Goal: Information Seeking & Learning: Learn about a topic

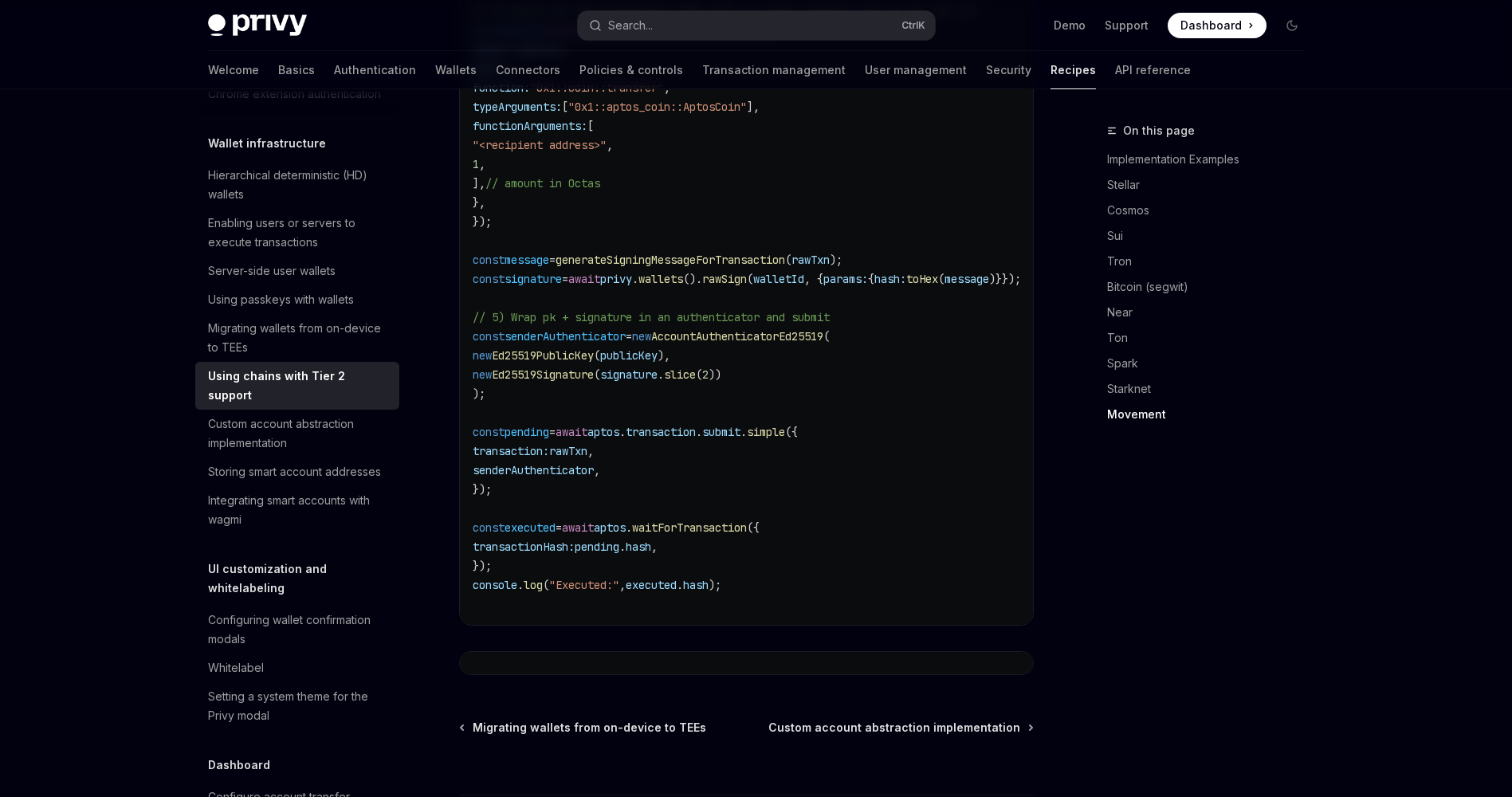
scroll to position [3357, 0]
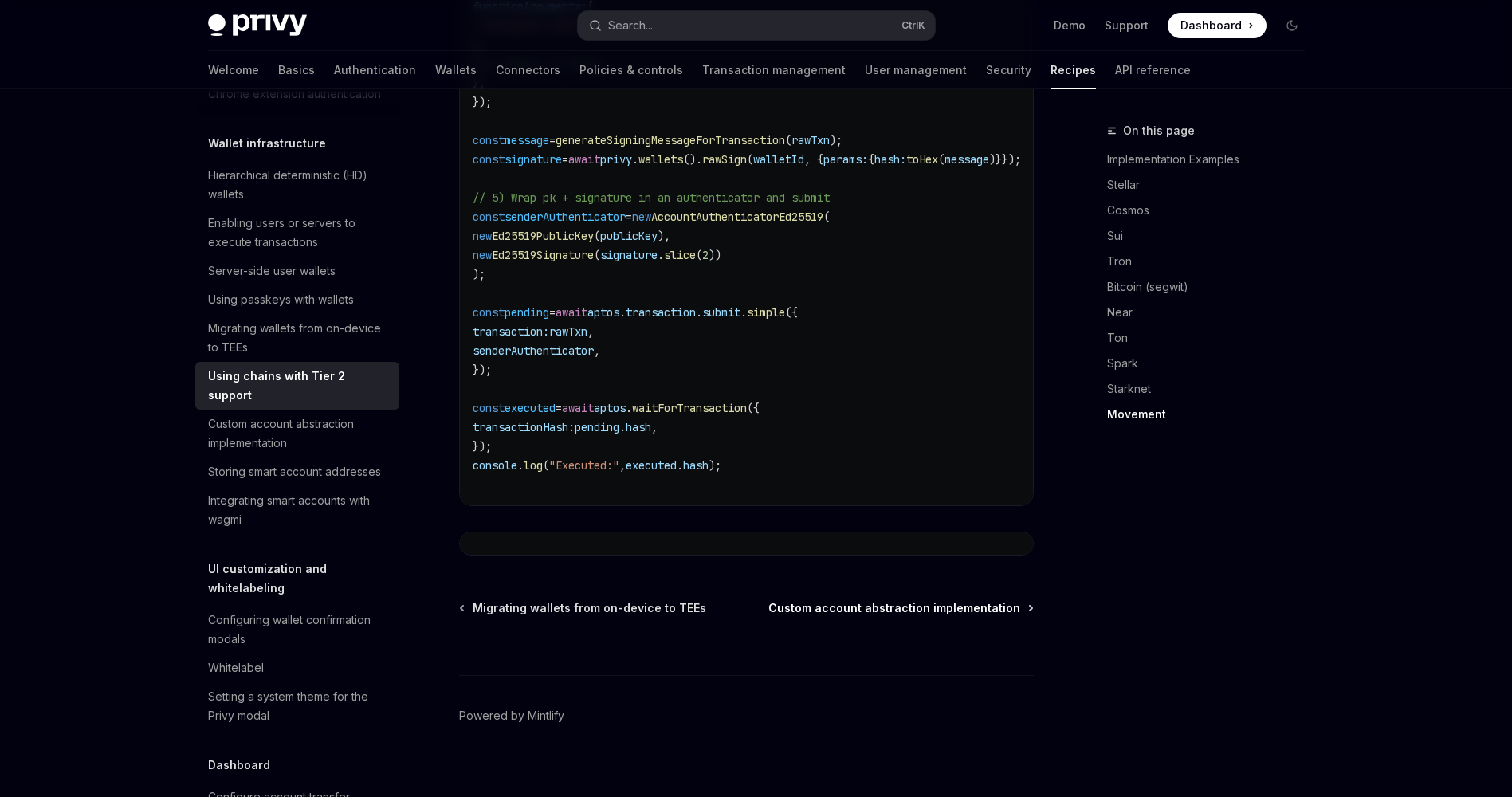
click at [989, 600] on span "Custom account abstraction implementation" at bounding box center [894, 608] width 252 height 16
type textarea "*"
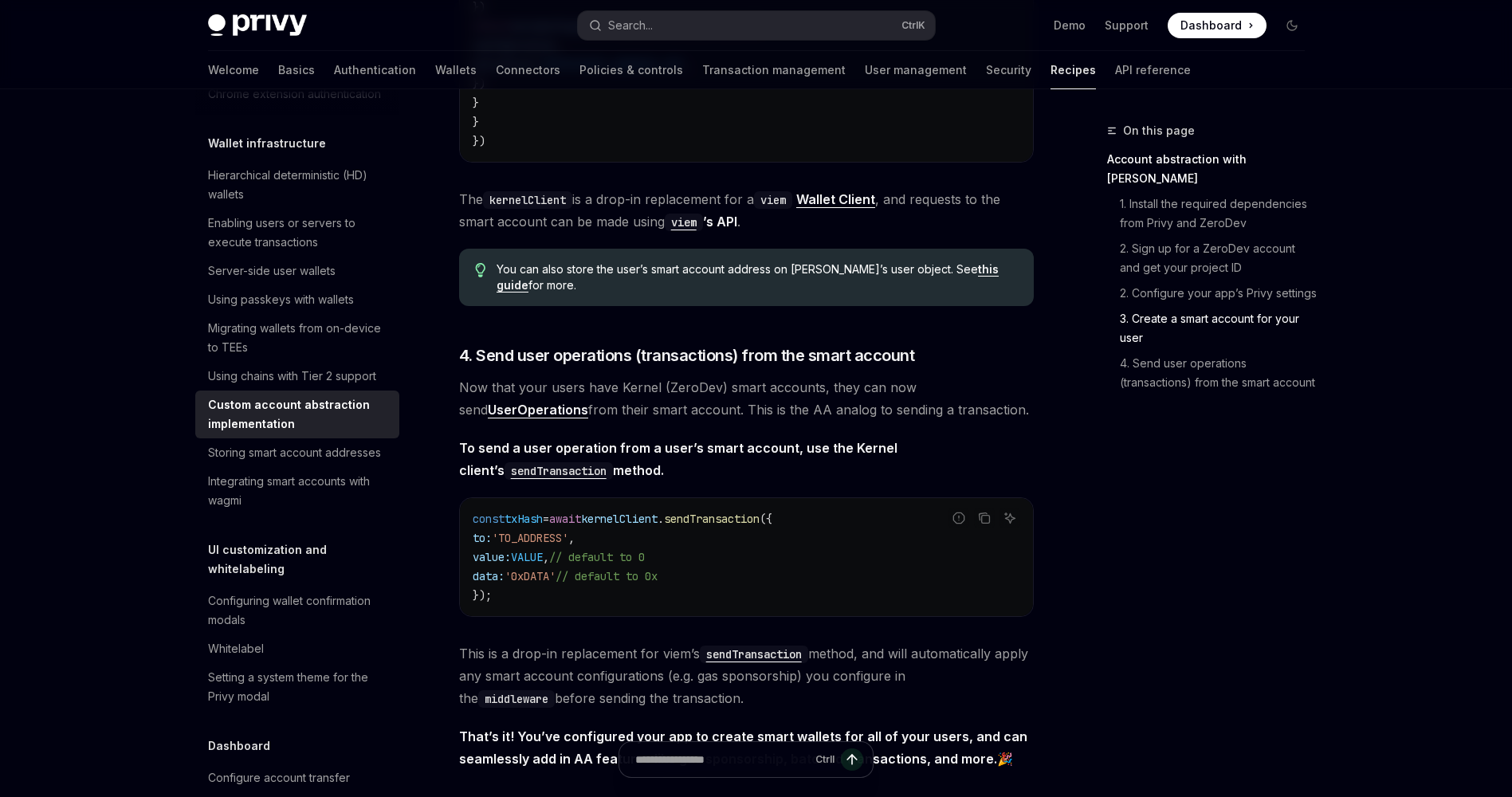
scroll to position [3014, 0]
click at [790, 756] on input "Ask a question..." at bounding box center [722, 759] width 250 height 35
type input "**********"
click at [888, 754] on icon "Send message" at bounding box center [890, 759] width 16 height 16
type textarea "*"
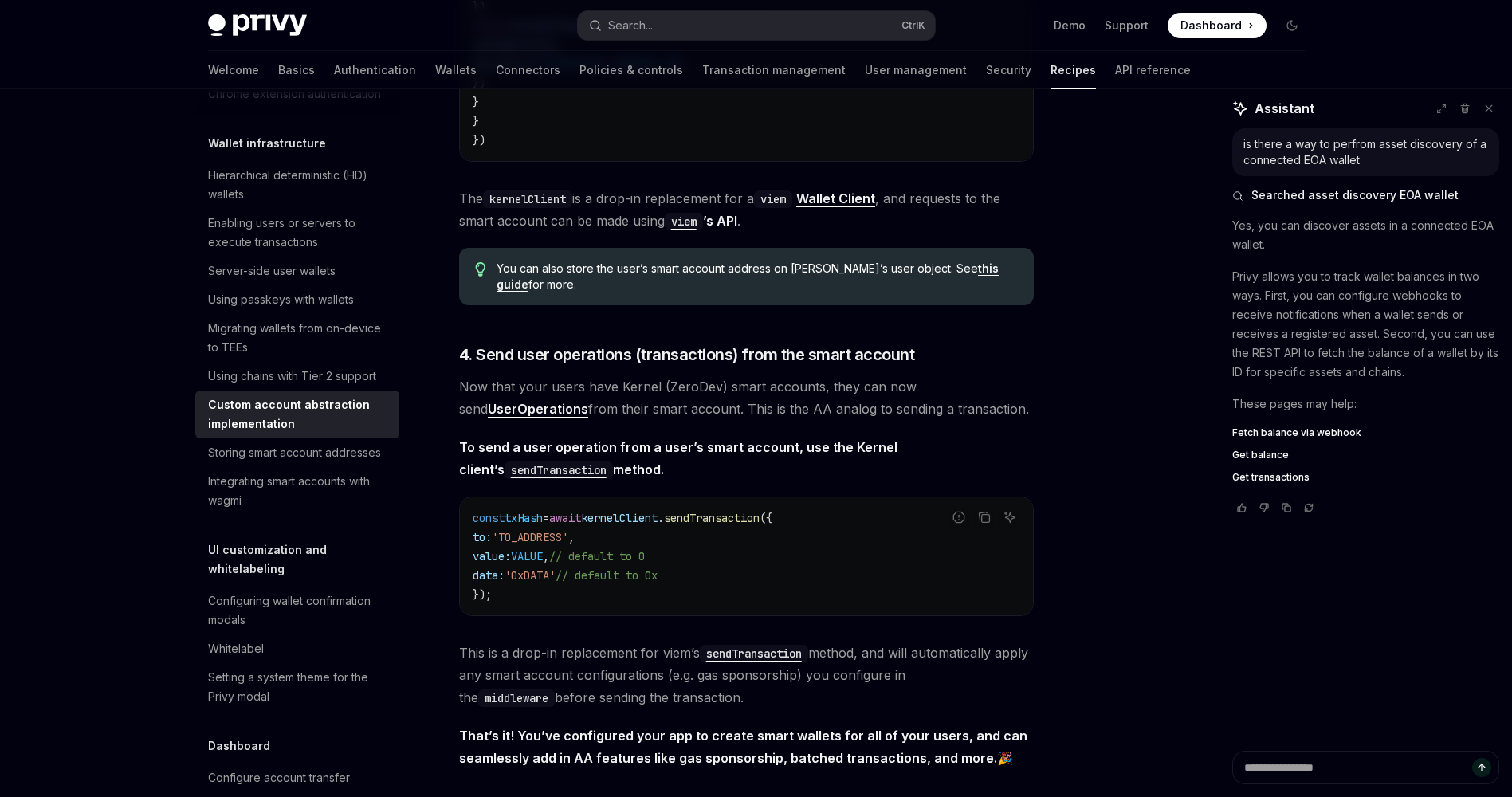
click at [1259, 434] on span "Fetch balance via webhook" at bounding box center [1297, 432] width 129 height 12
type textarea "*"
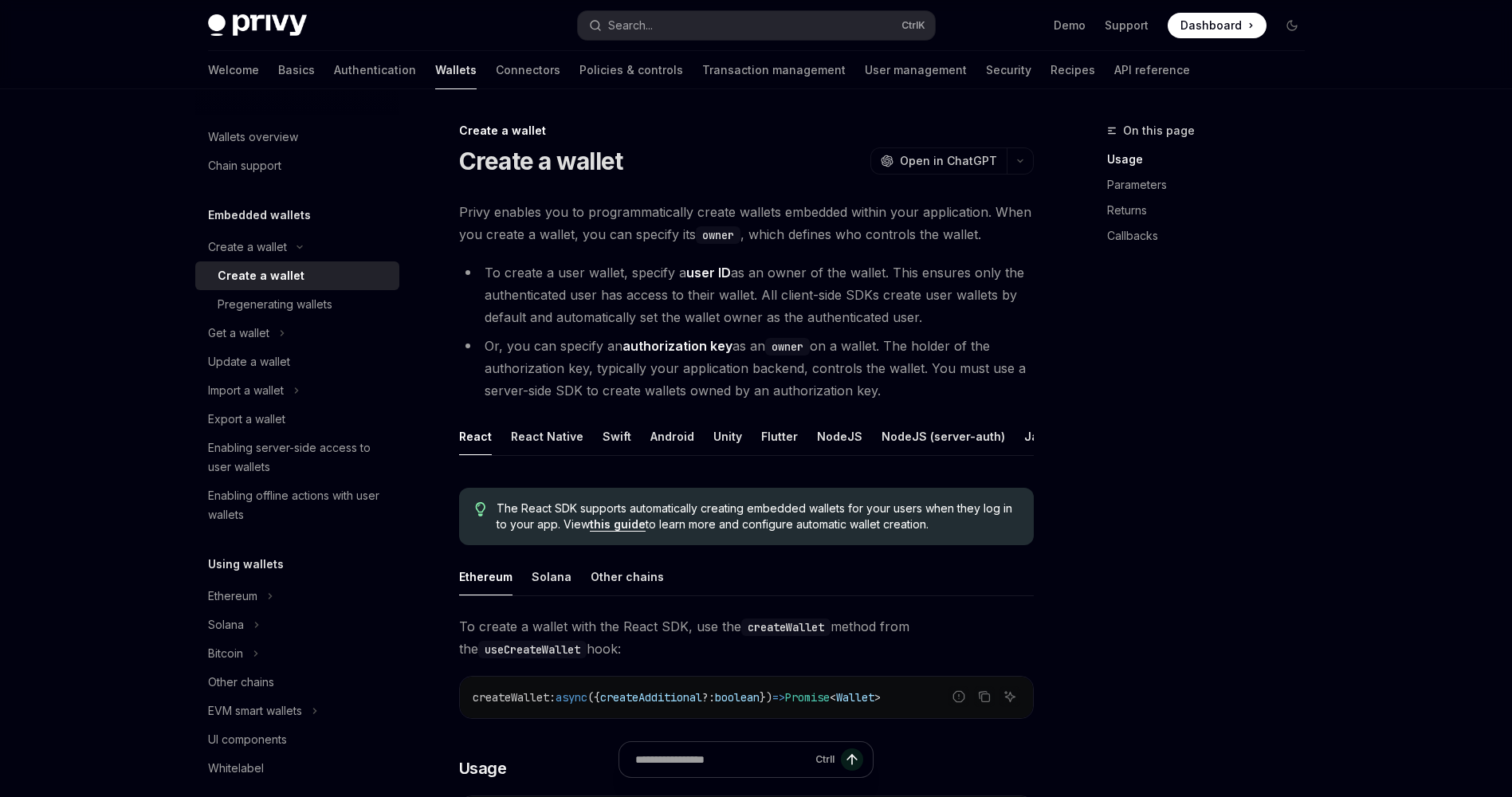
drag, startPoint x: 482, startPoint y: 277, endPoint x: 922, endPoint y: 391, distance: 454.5
click at [922, 391] on ul "To create a user wallet, specify a user ID as an owner of the wallet. This ensu…" at bounding box center [747, 331] width 575 height 140
drag, startPoint x: 922, startPoint y: 391, endPoint x: 1084, endPoint y: 366, distance: 163.9
click at [1084, 366] on div "On this page Usage Parameters Returns Callbacks" at bounding box center [1196, 458] width 243 height 675
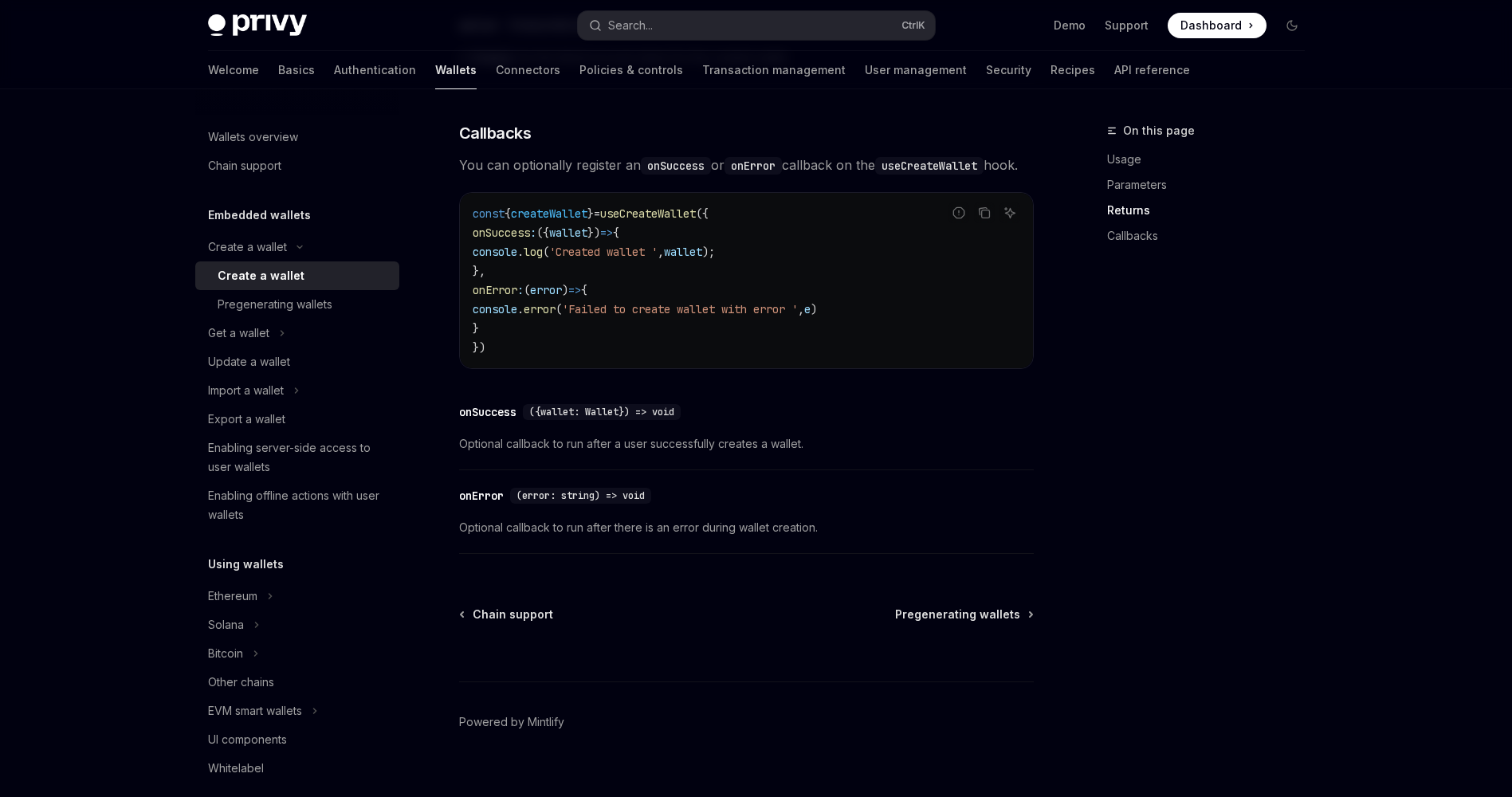
scroll to position [1141, 0]
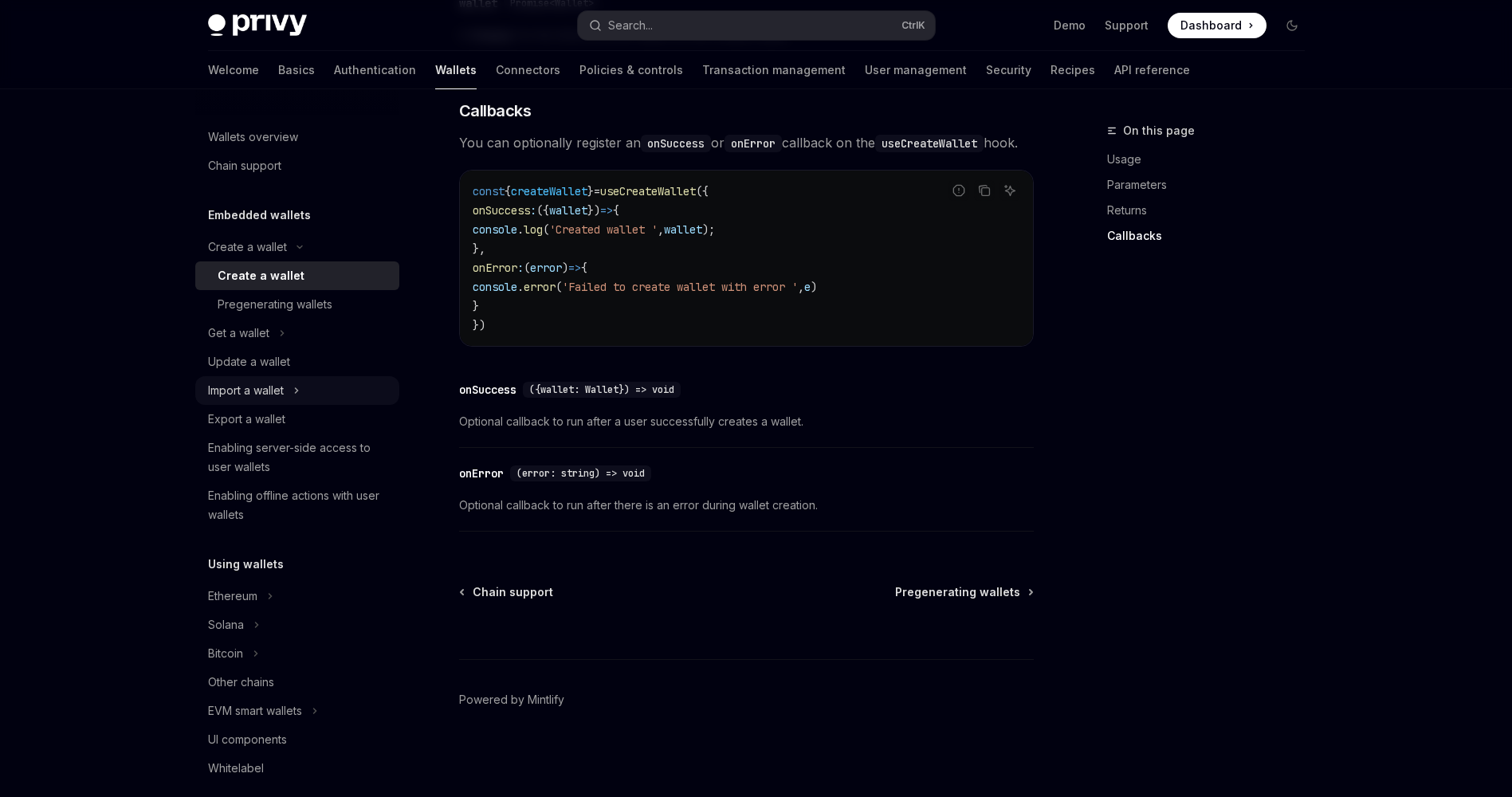
click at [269, 399] on div "Import a wallet" at bounding box center [246, 390] width 76 height 19
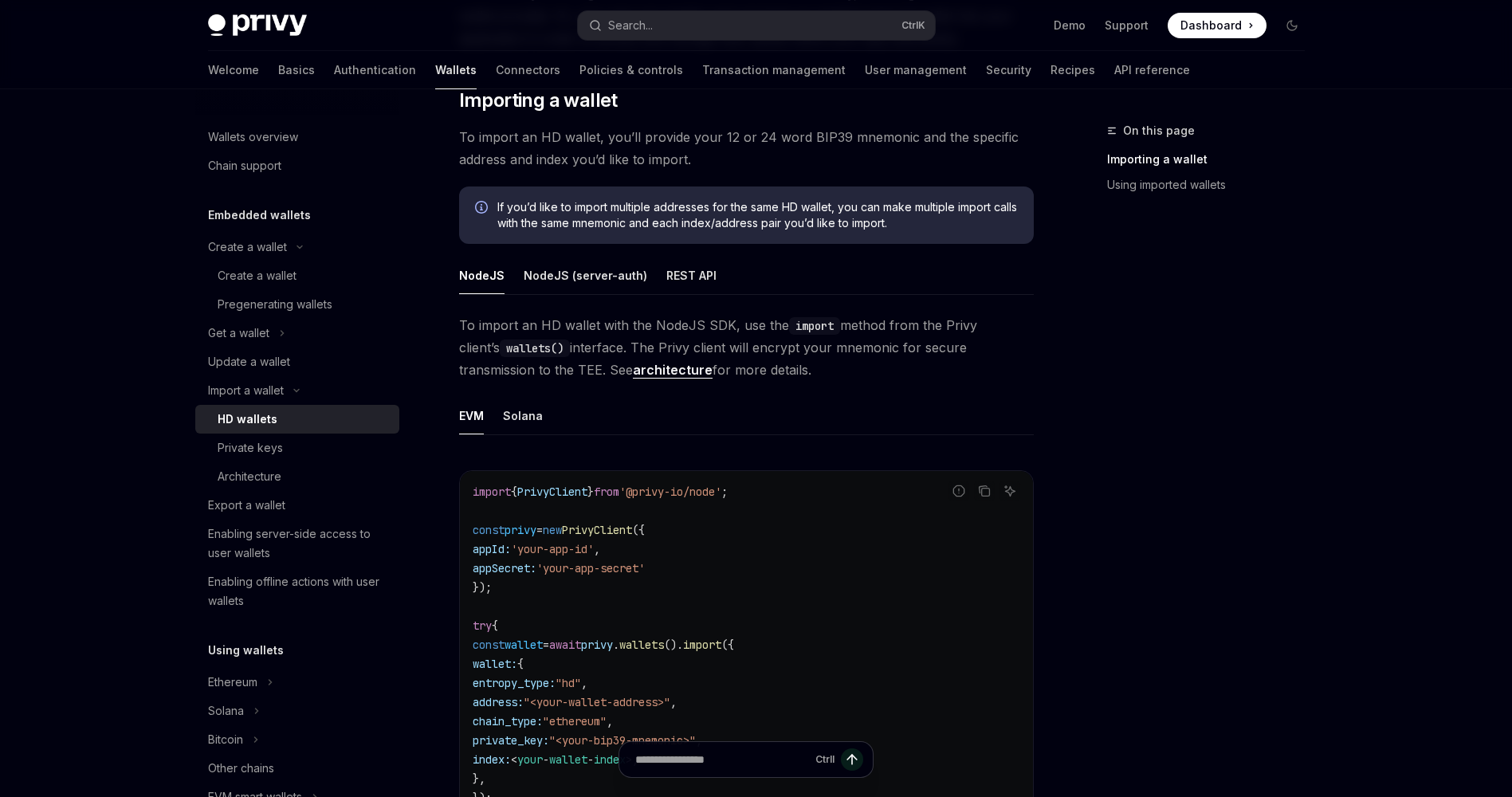
scroll to position [258, 0]
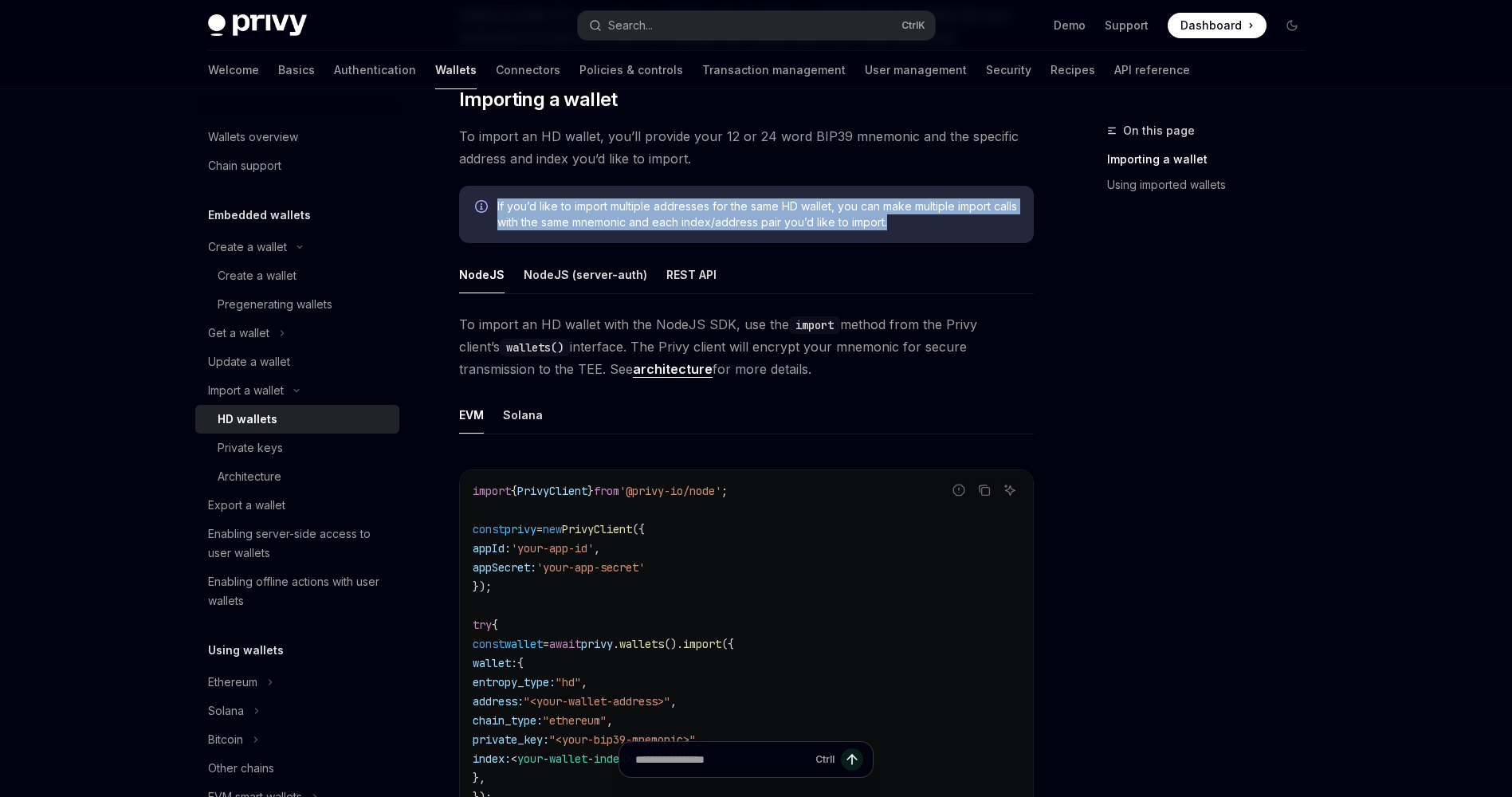
drag, startPoint x: 917, startPoint y: 223, endPoint x: 494, endPoint y: 201, distance: 423.6
click at [494, 201] on div "If you’d like to import multiple addresses for the same HD wallet, you can make…" at bounding box center [747, 214] width 575 height 57
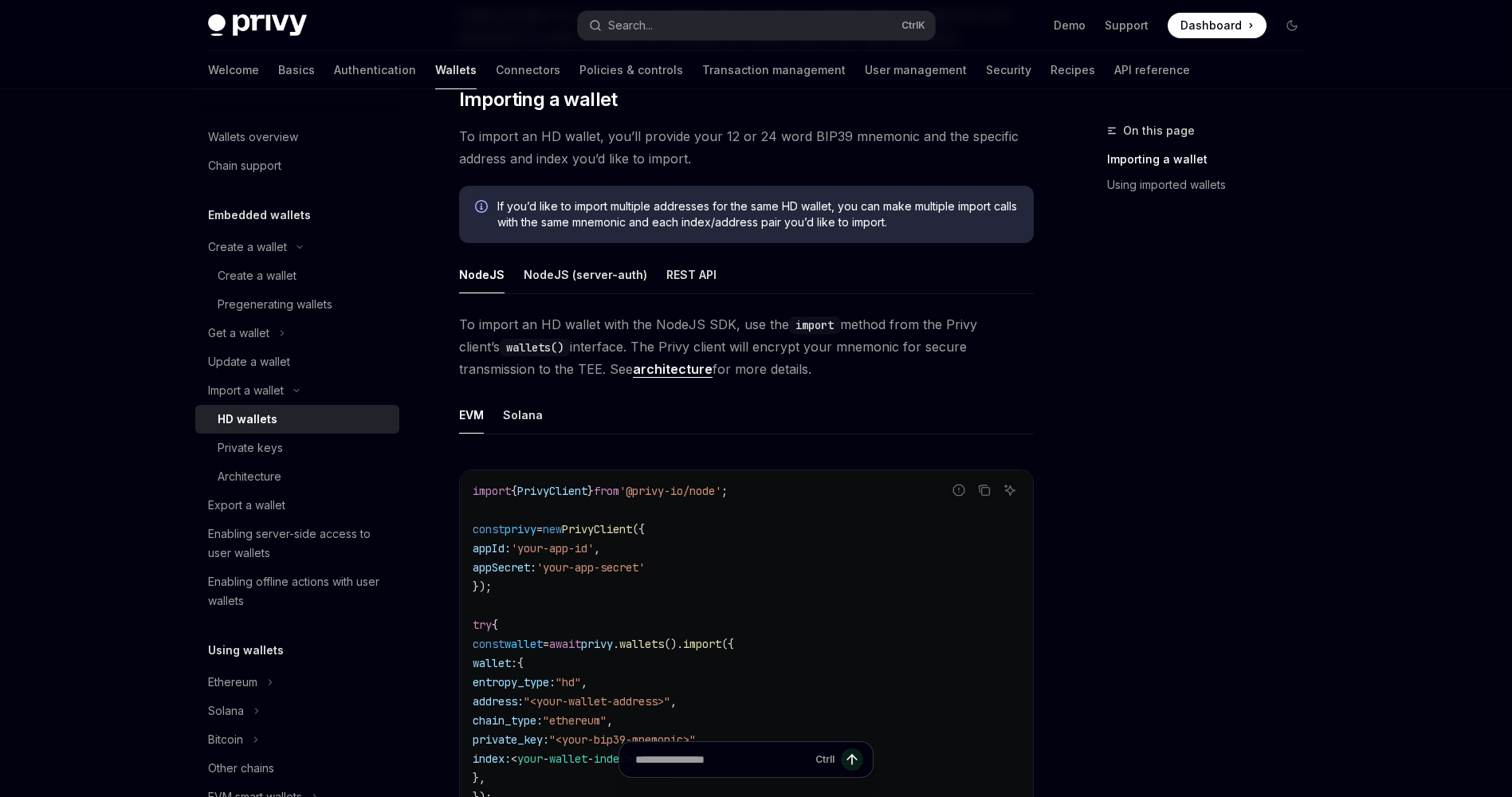
click at [1077, 314] on div "On this page Importing a wallet Using imported wallets" at bounding box center [1196, 458] width 243 height 675
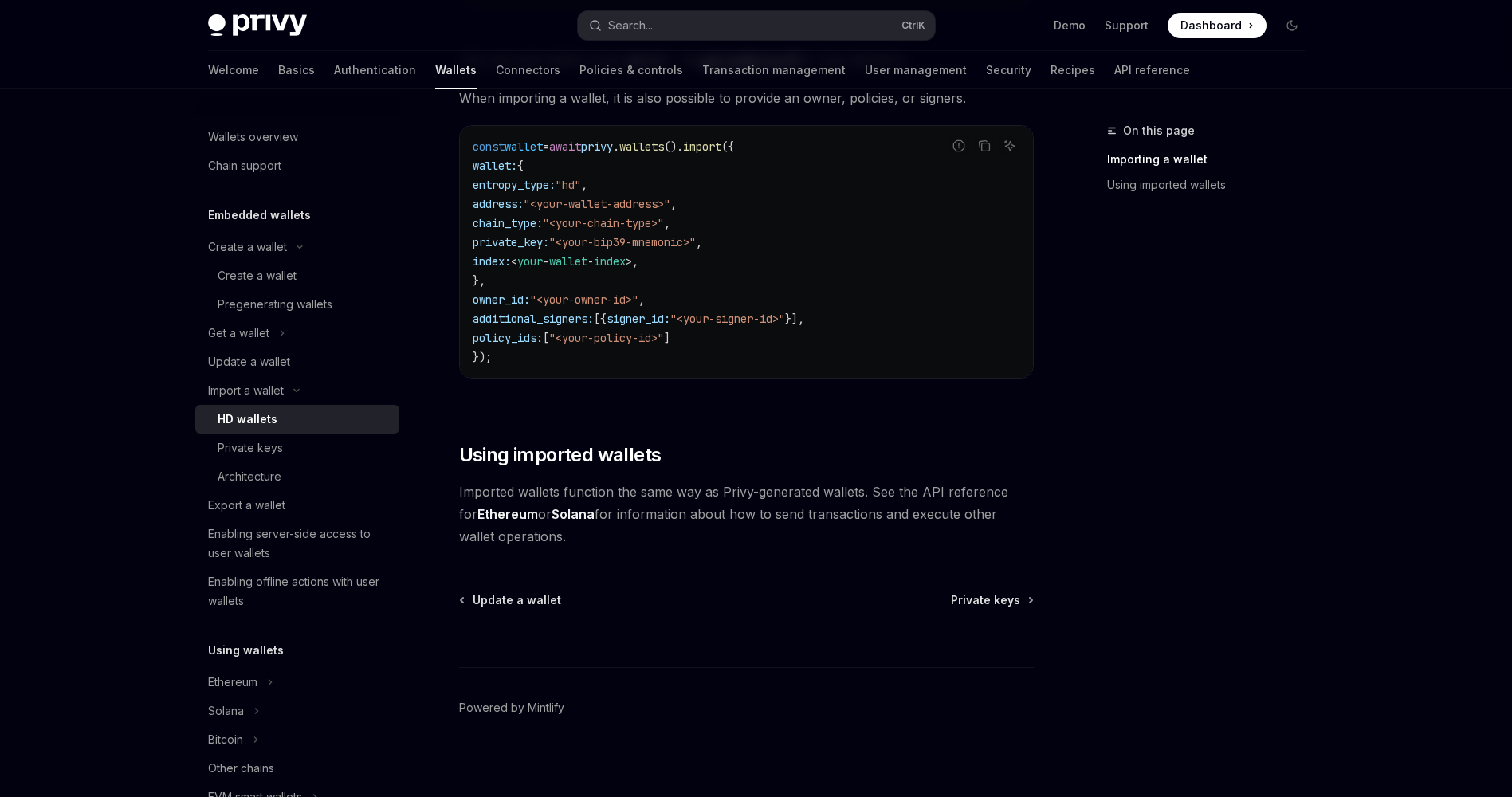
scroll to position [1134, 0]
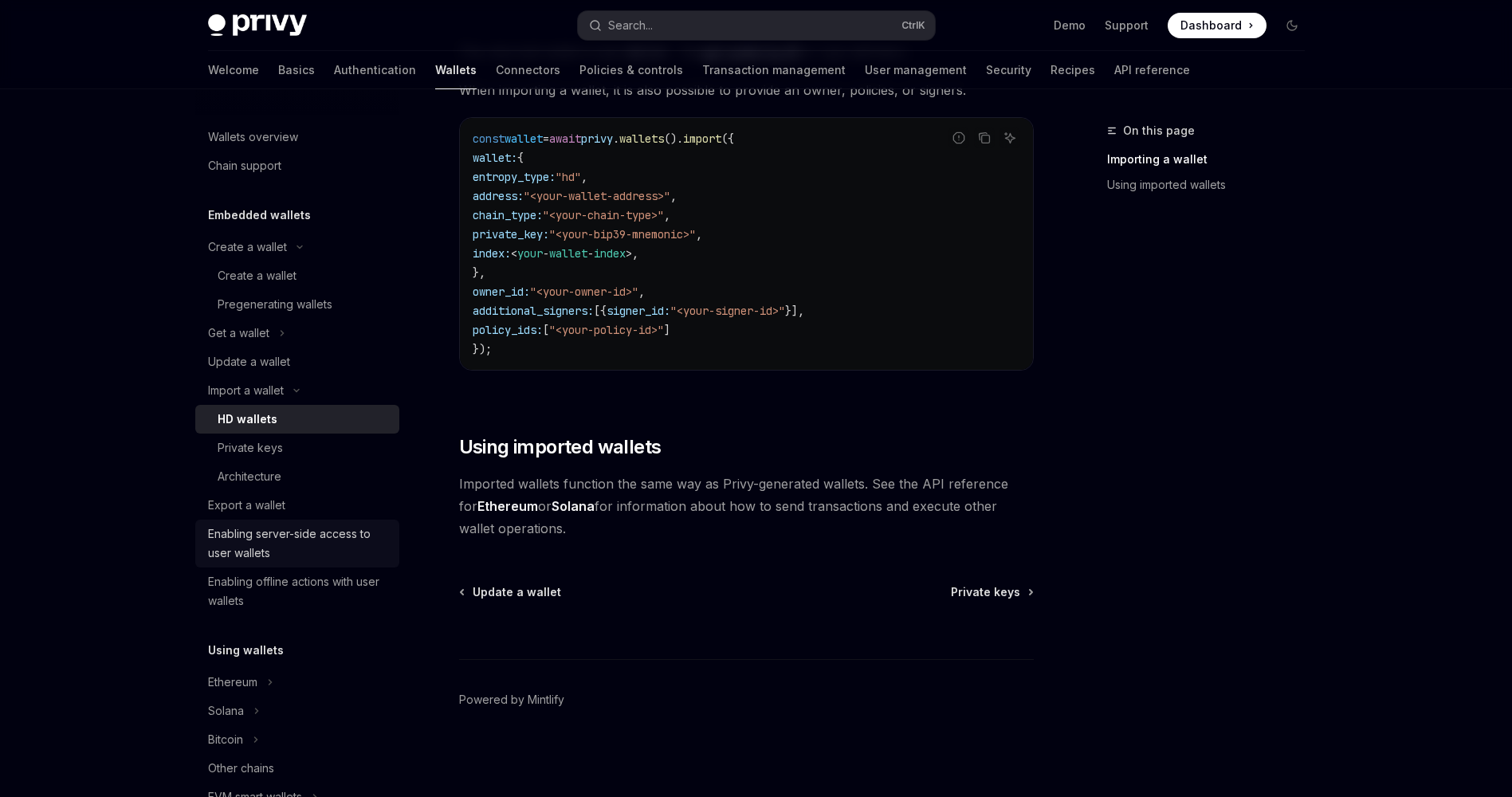
click at [263, 542] on div "Enabling server-side access to user wallets" at bounding box center [299, 543] width 182 height 38
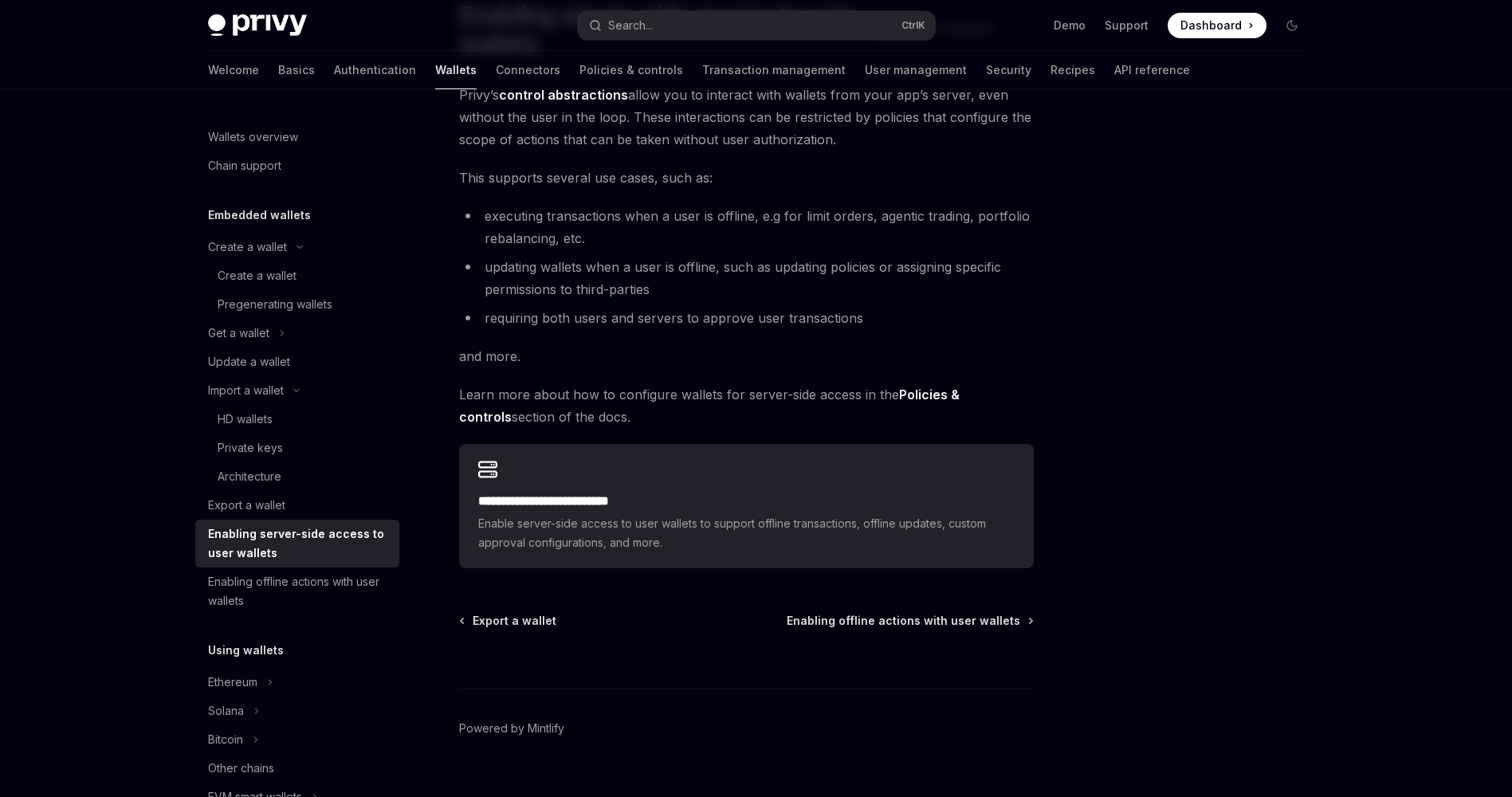
scroll to position [174, 0]
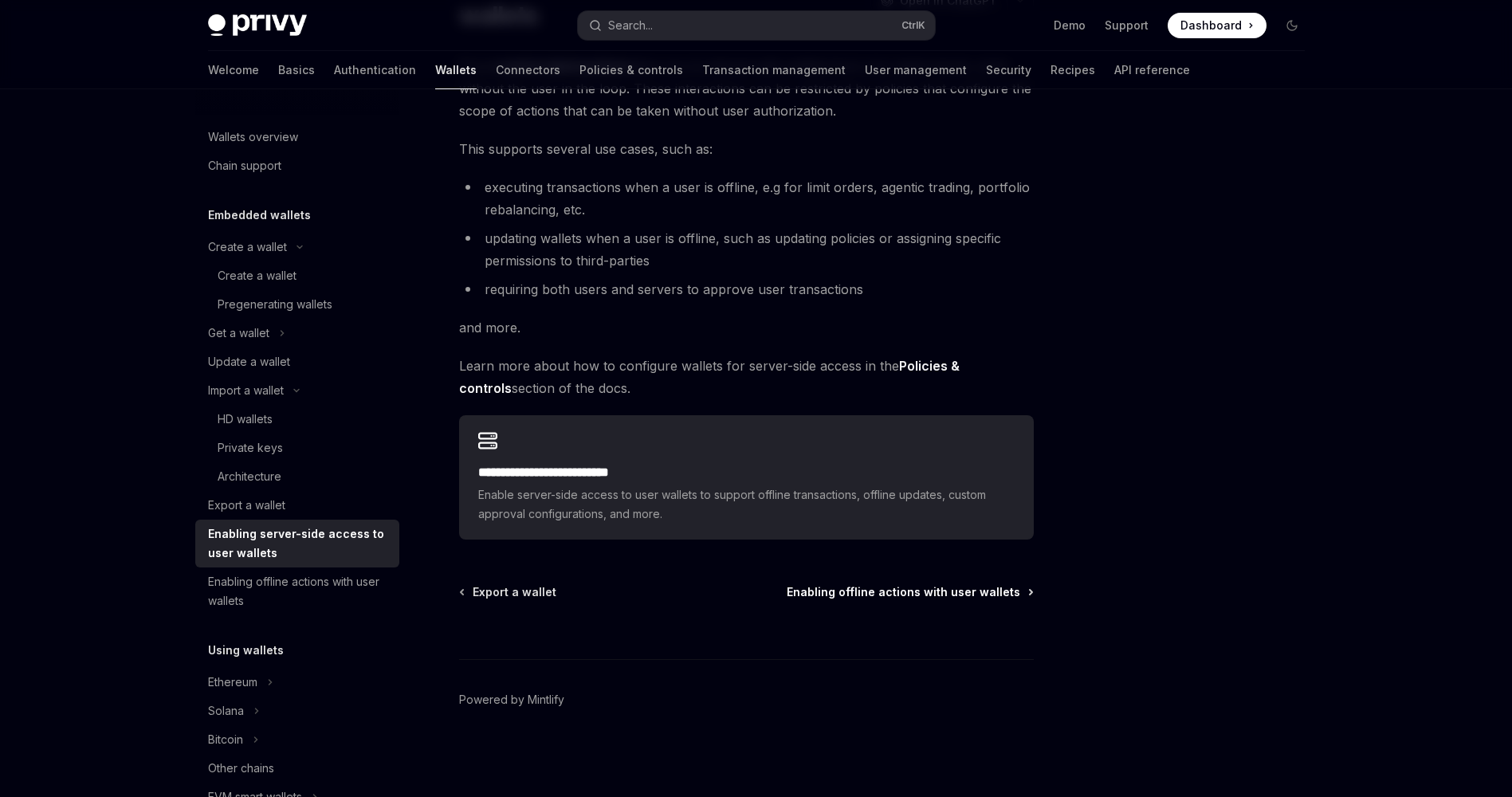
click at [843, 593] on span "Enabling offline actions with user wallets" at bounding box center [903, 592] width 233 height 16
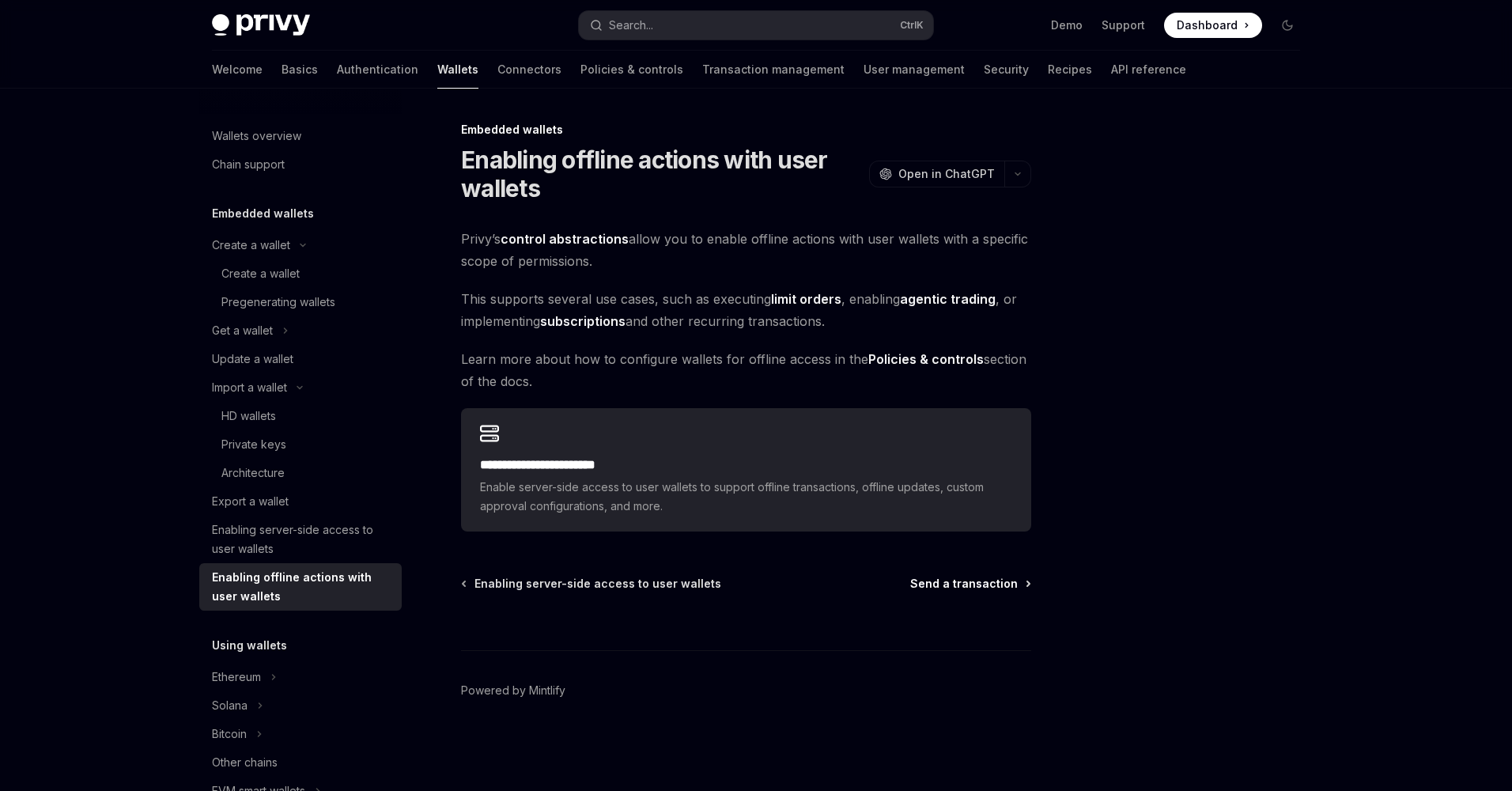
click at [953, 582] on span "Send a transaction" at bounding box center [964, 583] width 108 height 16
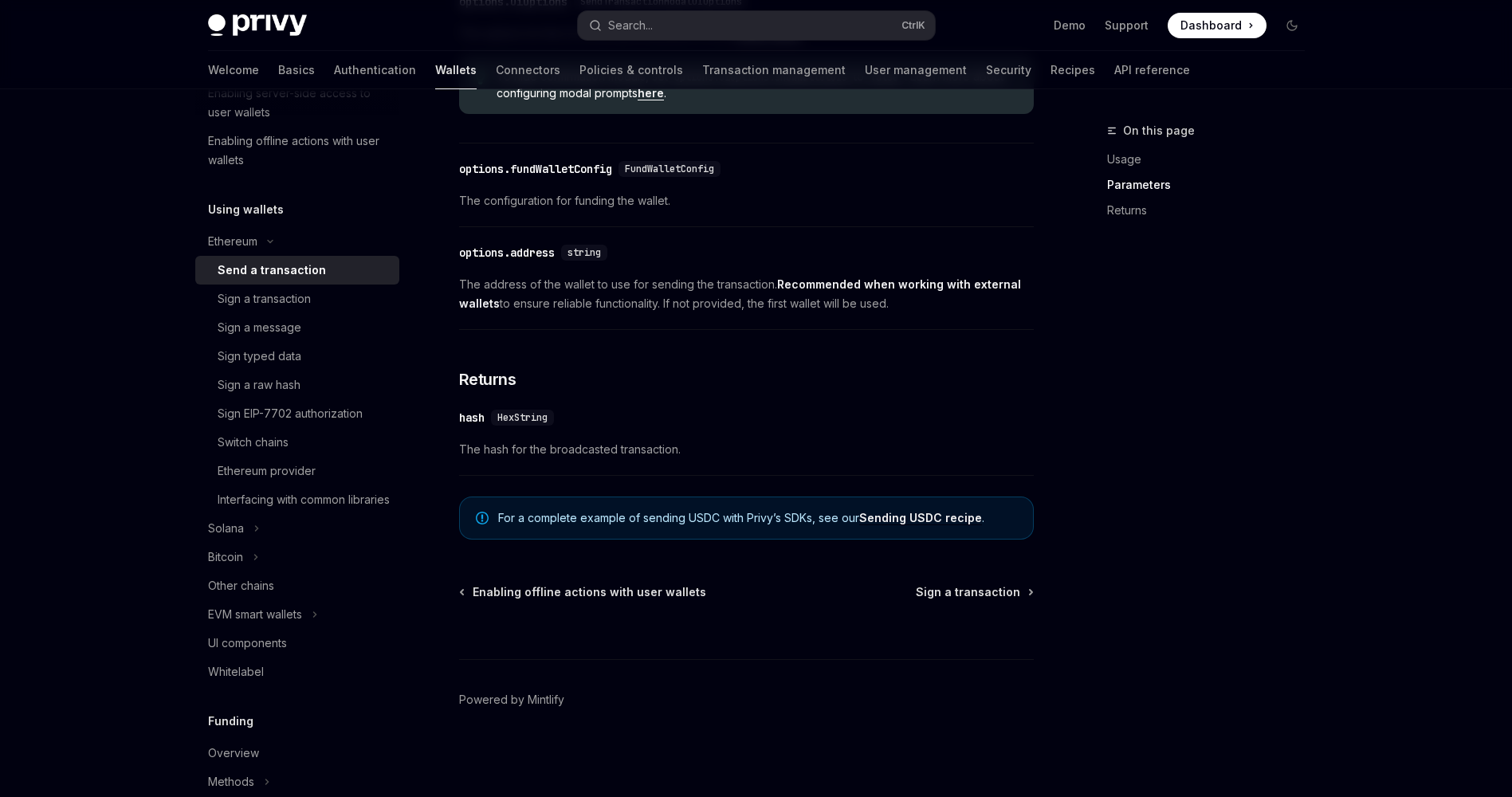
scroll to position [441, 0]
click at [228, 537] on div "Solana" at bounding box center [226, 528] width 36 height 19
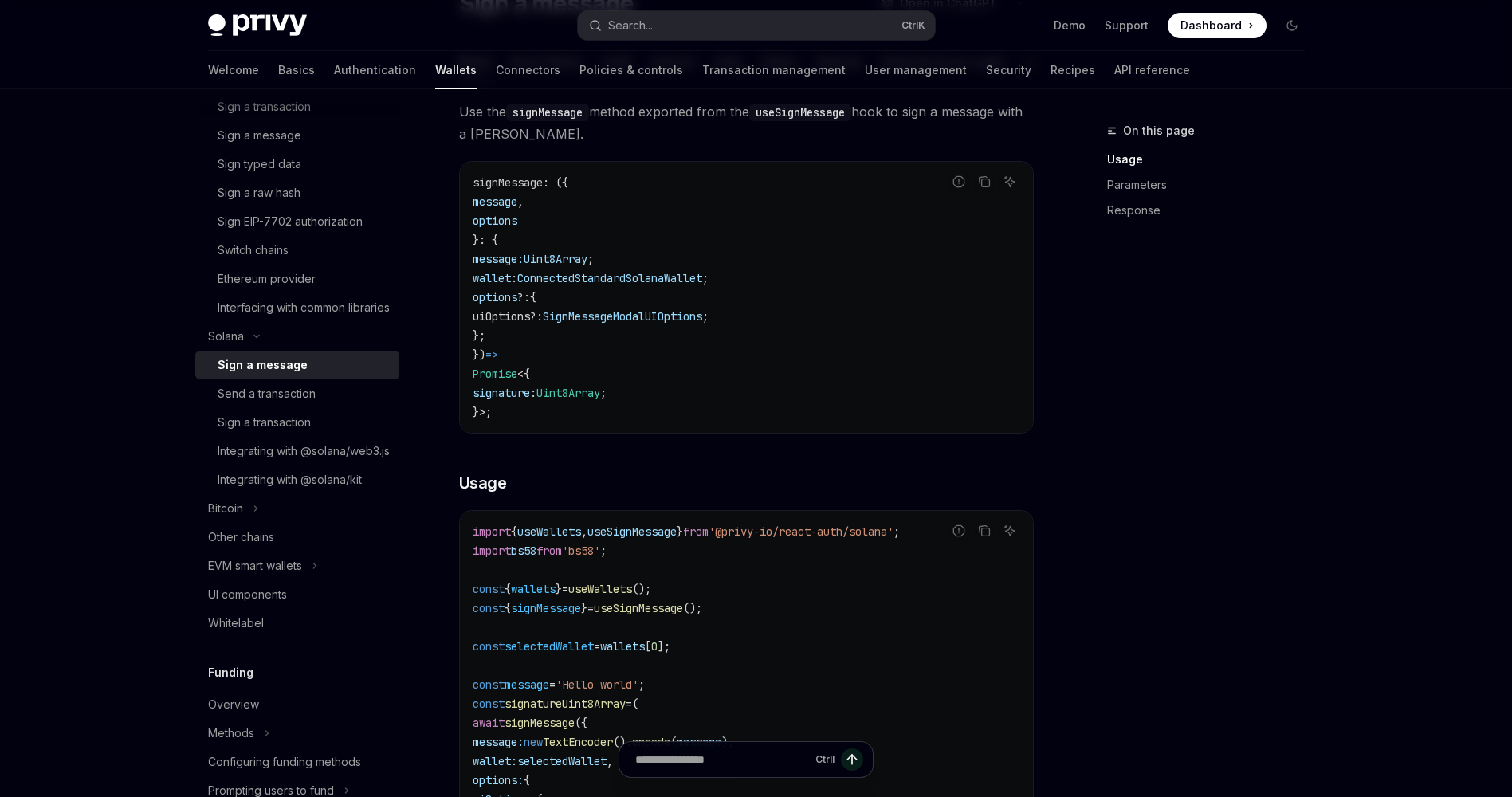
scroll to position [649, 0]
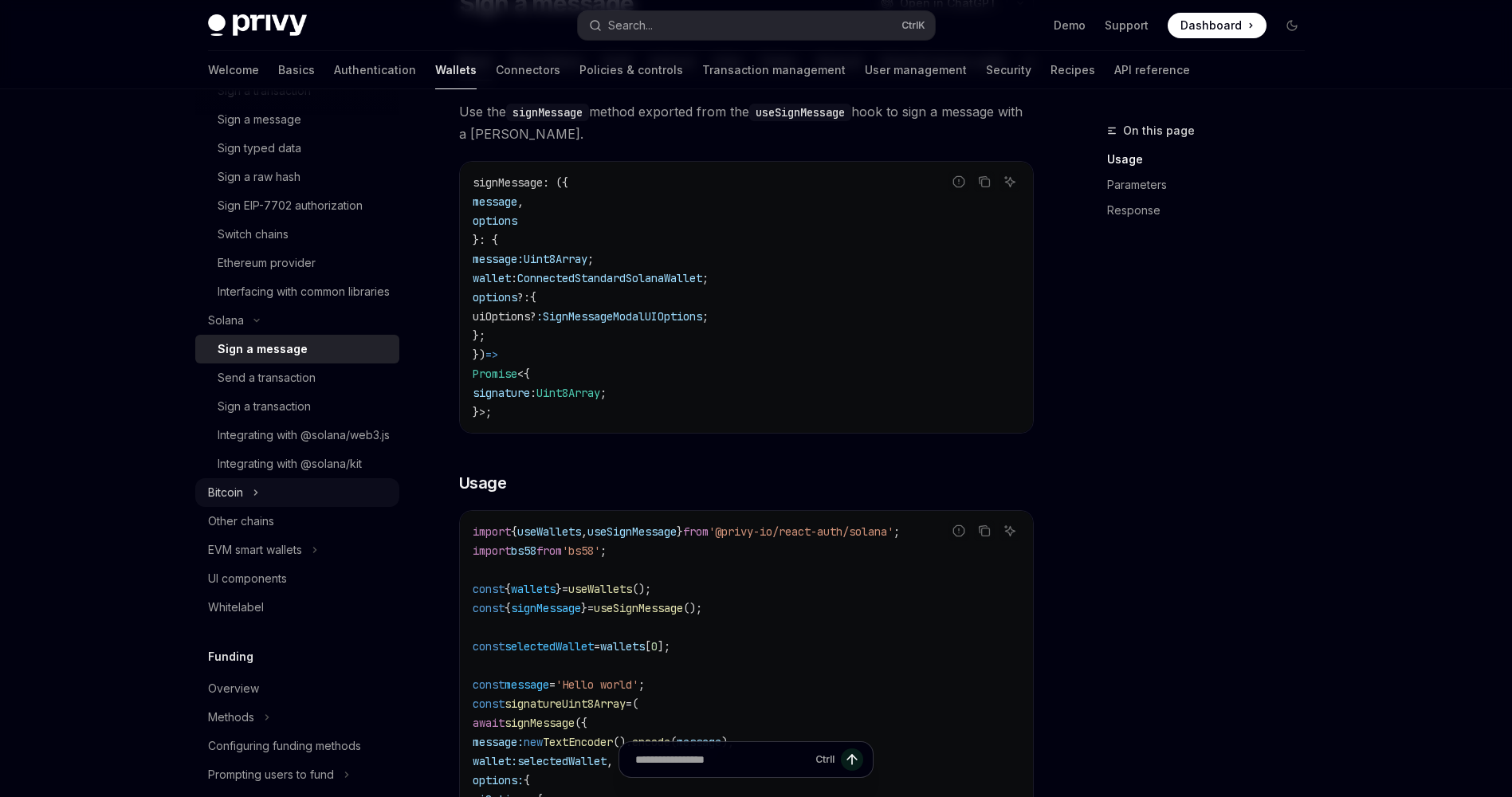
click at [232, 502] on div "Bitcoin" at bounding box center [226, 493] width 35 height 19
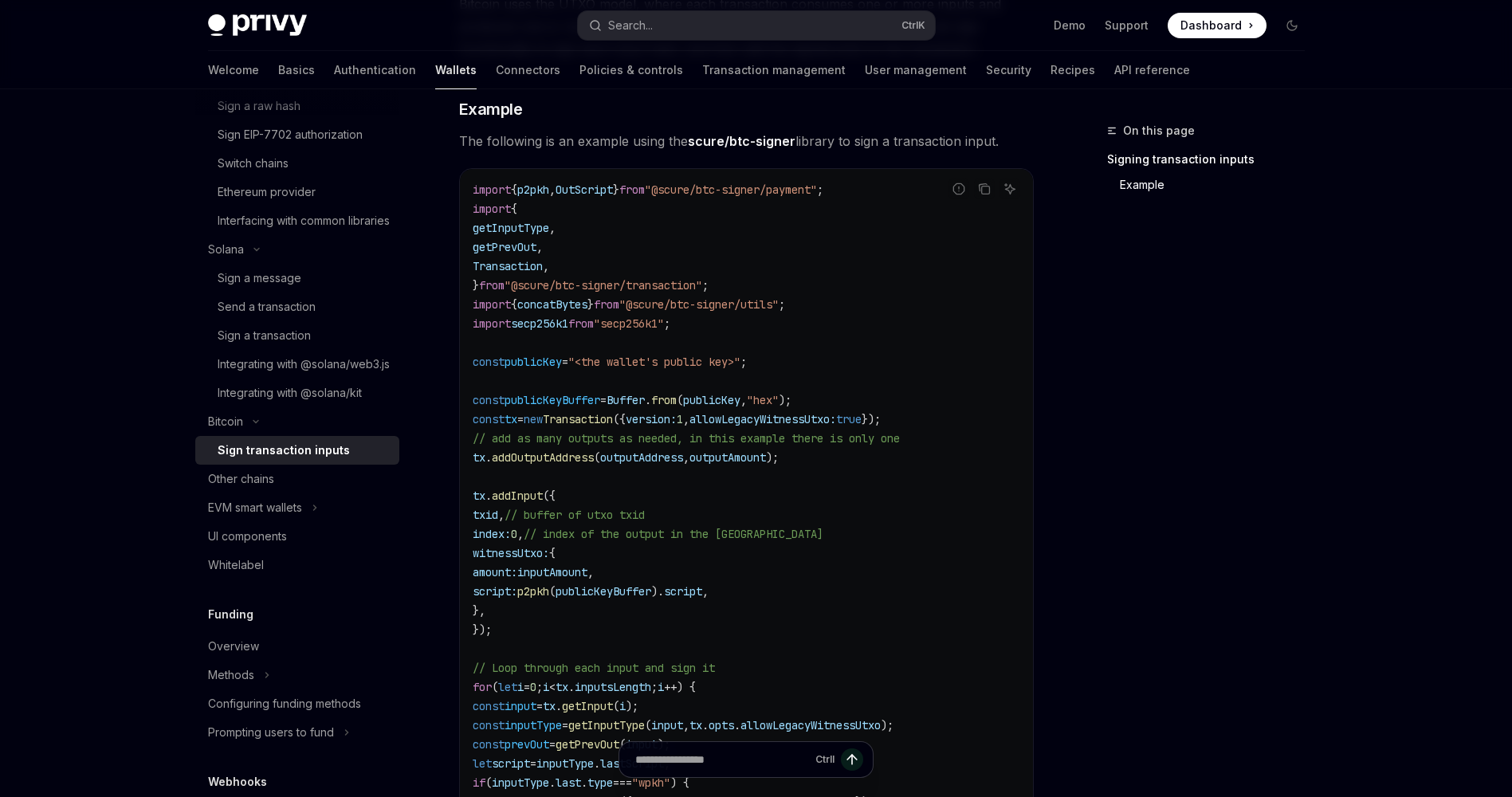
scroll to position [342, 0]
click at [286, 489] on div "Other chains" at bounding box center [299, 478] width 182 height 19
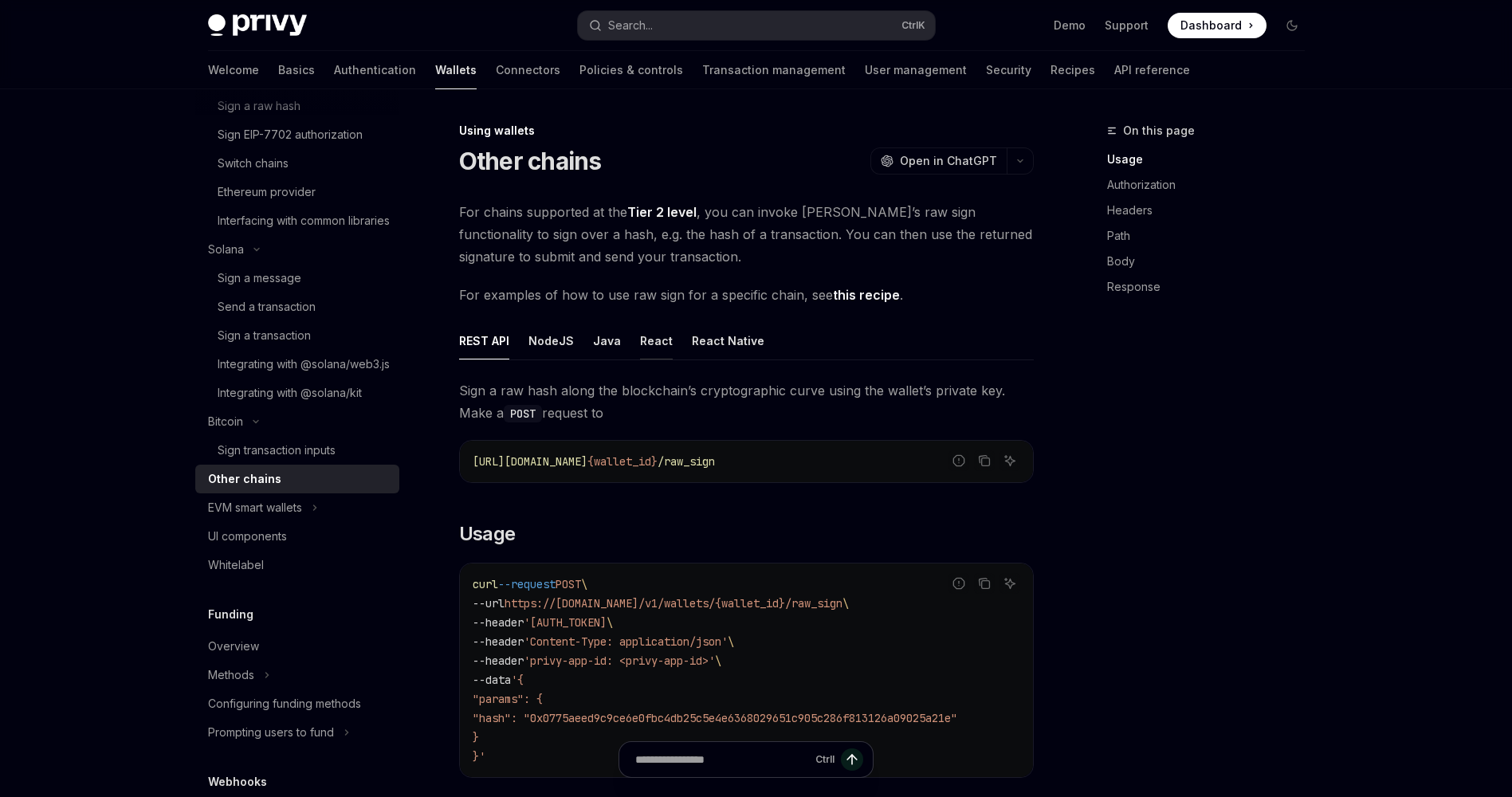
click at [647, 335] on div "React" at bounding box center [657, 340] width 32 height 37
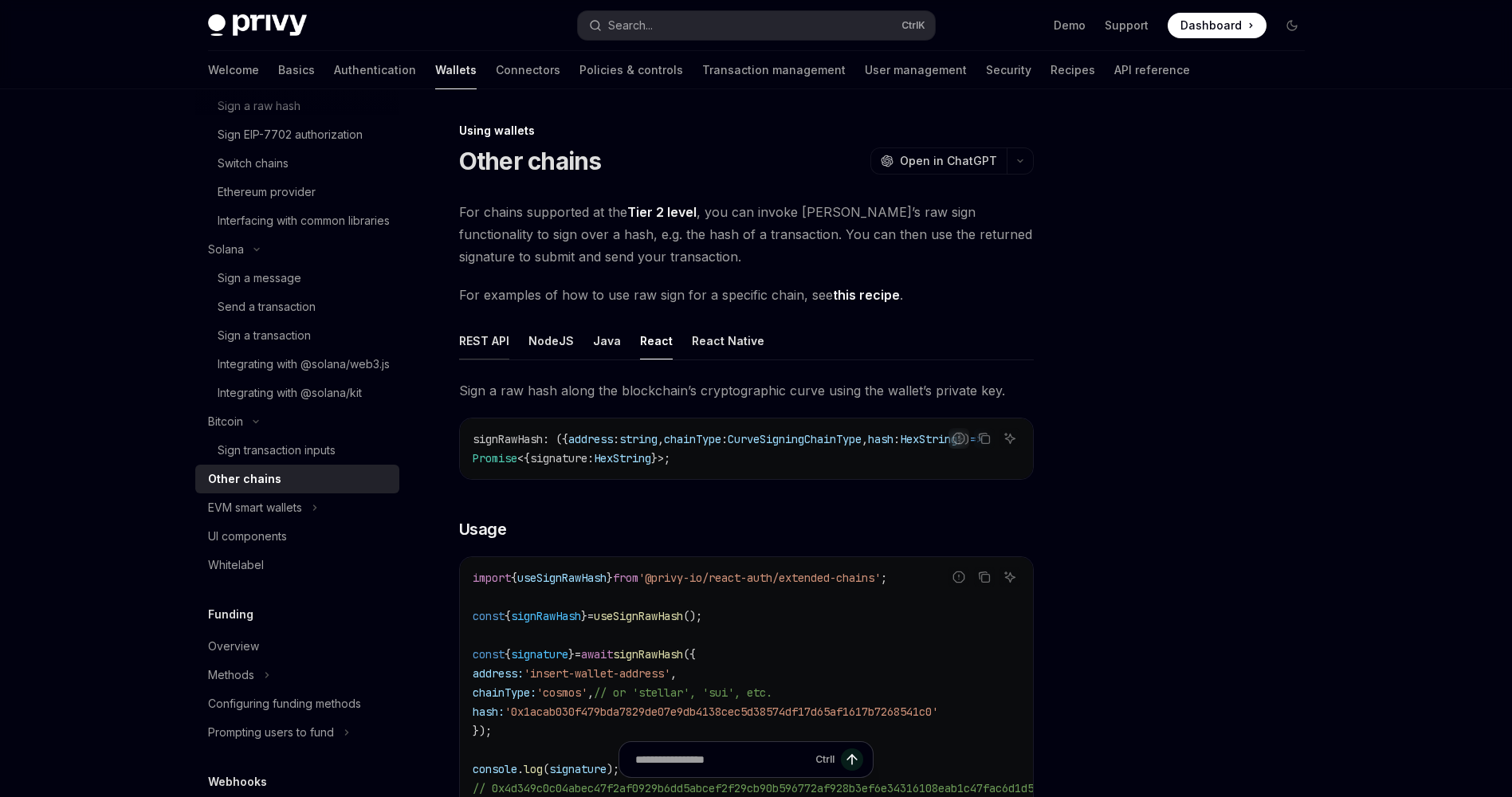
click at [489, 345] on div "REST API" at bounding box center [484, 340] width 50 height 37
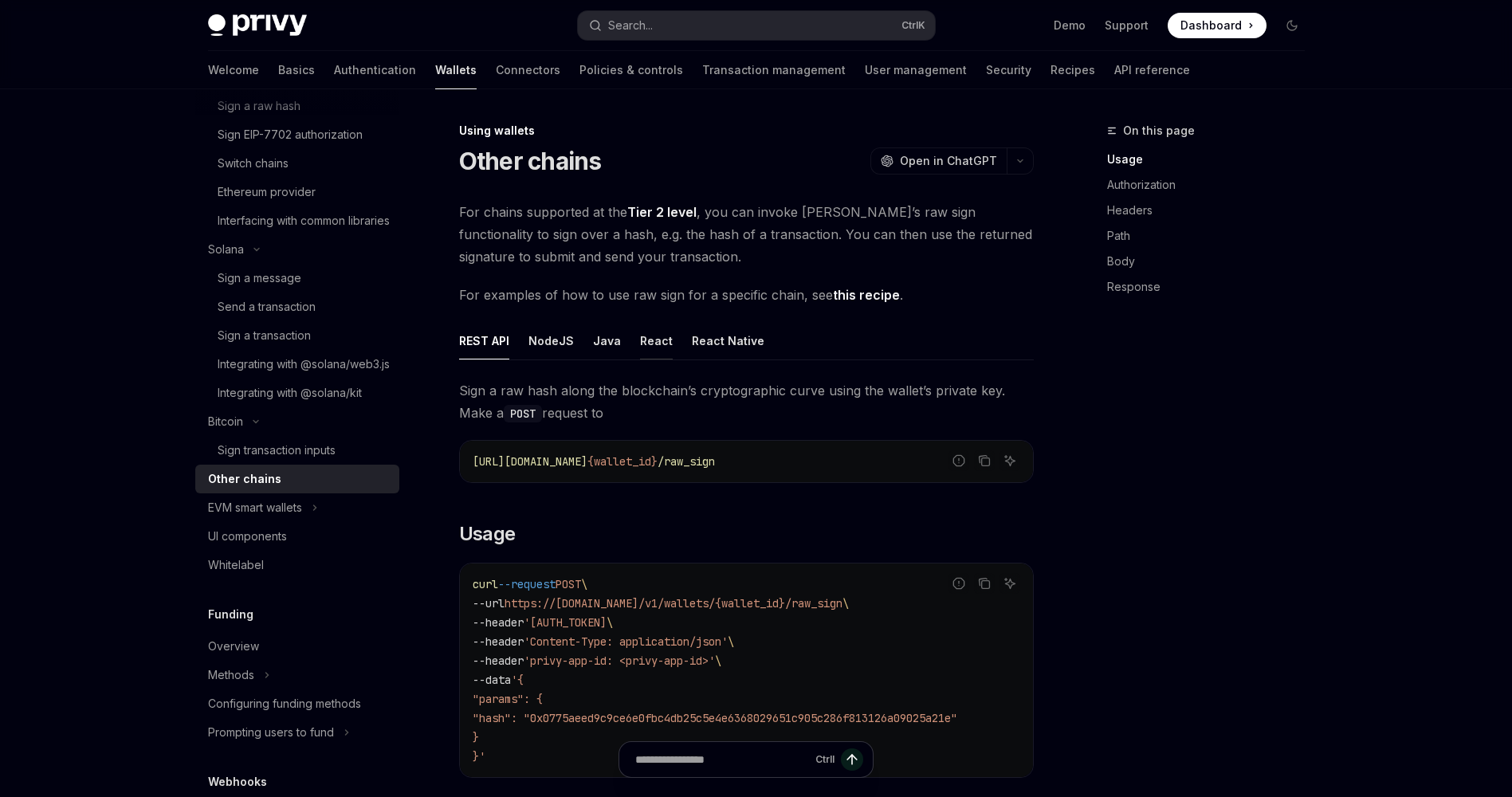
click at [654, 343] on div "React" at bounding box center [657, 340] width 32 height 37
type textarea "*"
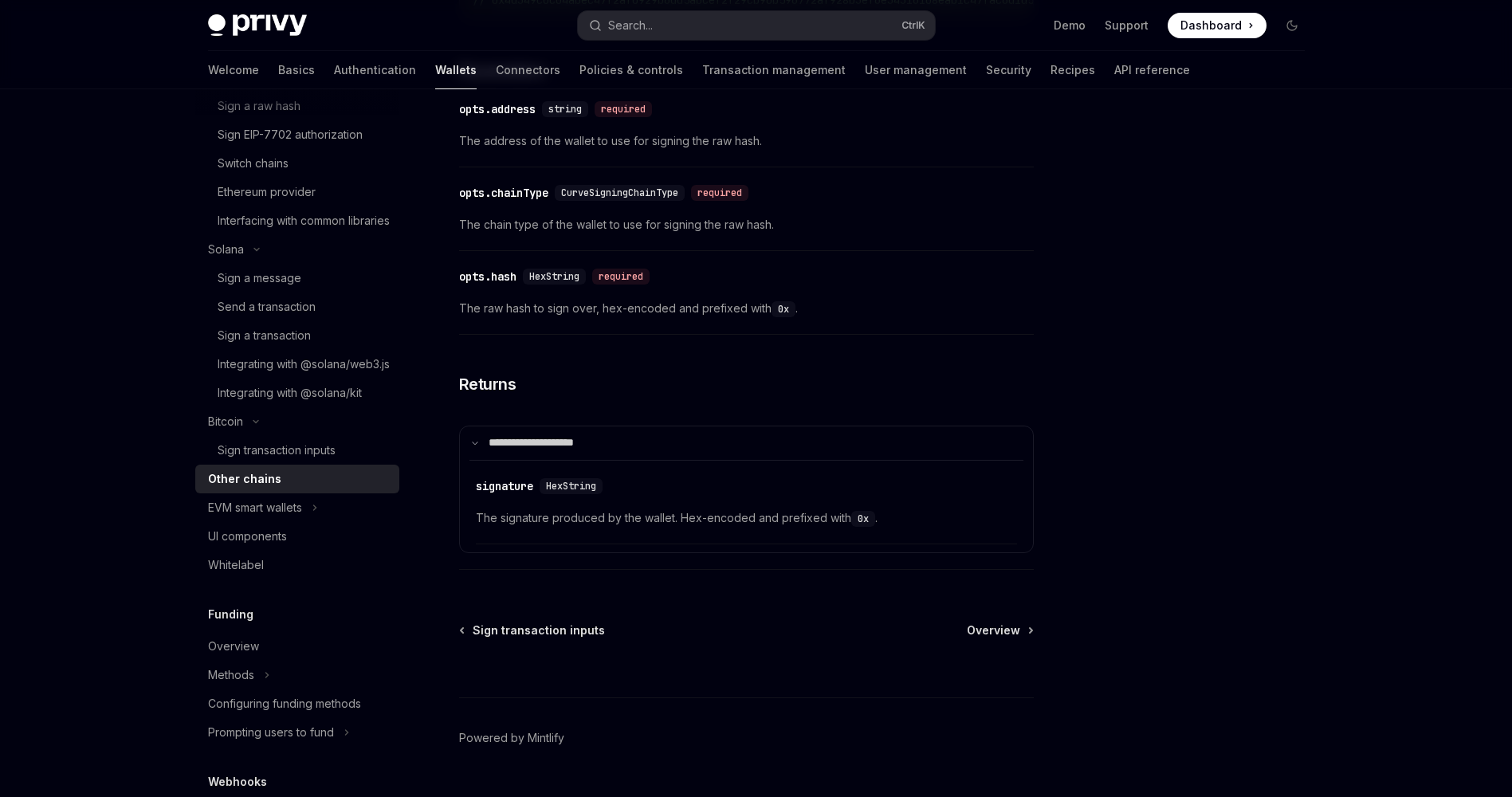
scroll to position [839, 0]
